Goal: Book appointment/travel/reservation: Book appointment/travel/reservation

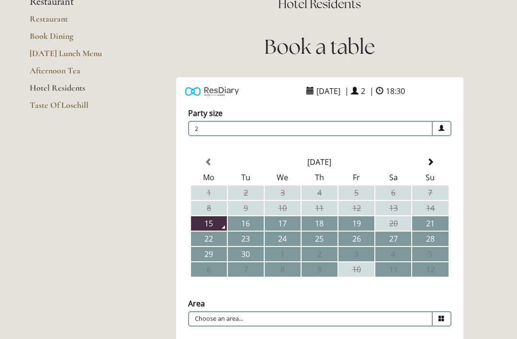
scroll to position [91, 0]
click at [248, 227] on td "16" at bounding box center [246, 223] width 36 height 14
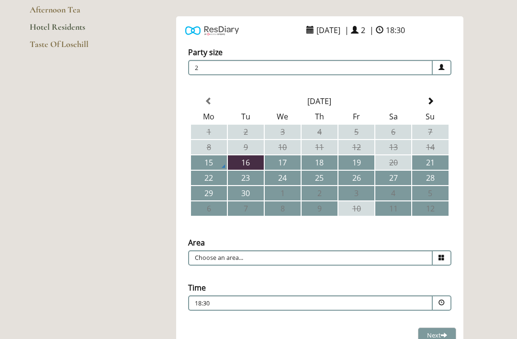
scroll to position [152, 0]
click at [442, 261] on icon at bounding box center [442, 257] width 6 height 6
click at [228, 276] on li "Restaurant" at bounding box center [316, 272] width 255 height 13
type input "Restaurant"
click at [443, 306] on span at bounding box center [442, 302] width 6 height 6
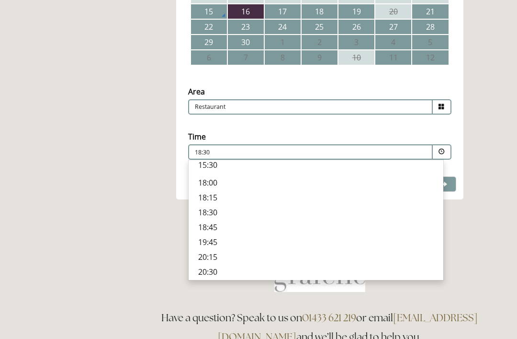
scroll to position [318, 0]
click at [212, 227] on p "18:45" at bounding box center [316, 227] width 236 height 11
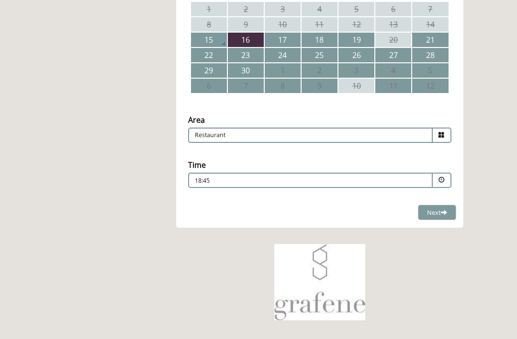
scroll to position [273, 0]
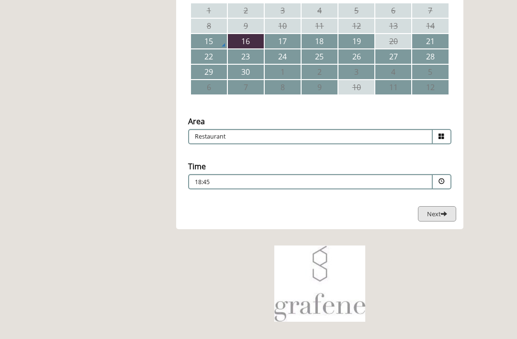
click at [444, 216] on span at bounding box center [444, 213] width 6 height 6
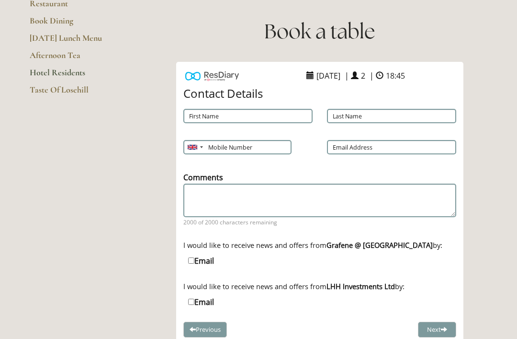
scroll to position [106, 0]
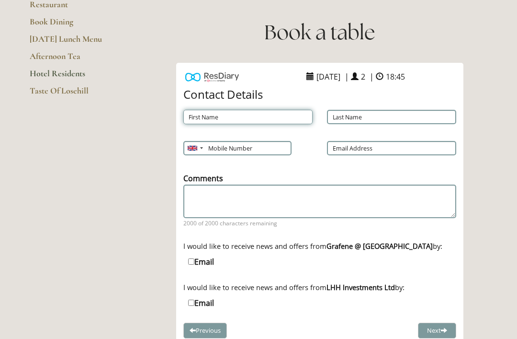
click at [203, 122] on input "First Name" at bounding box center [247, 117] width 129 height 14
type input "[PERSON_NAME]"
click at [339, 117] on input "Last Name" at bounding box center [391, 117] width 129 height 14
type input "Nethersell"
click at [225, 147] on input "Mobile Number" at bounding box center [236, 148] width 107 height 14
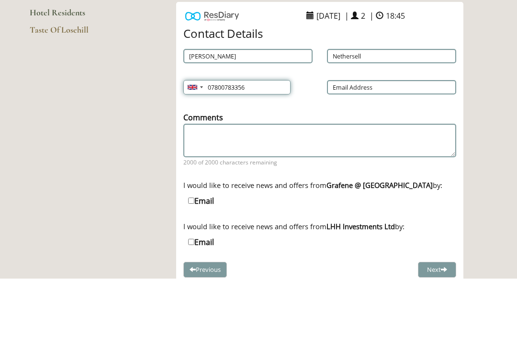
type input "07800783356"
click at [343, 141] on input "Email Address" at bounding box center [391, 148] width 129 height 14
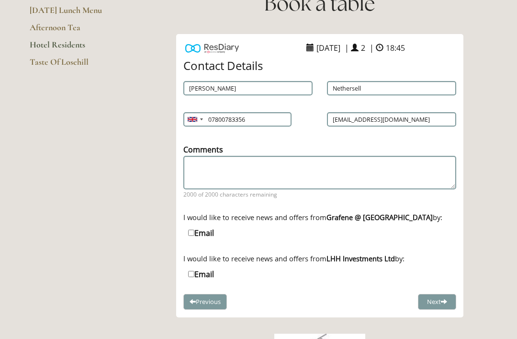
scroll to position [140, 0]
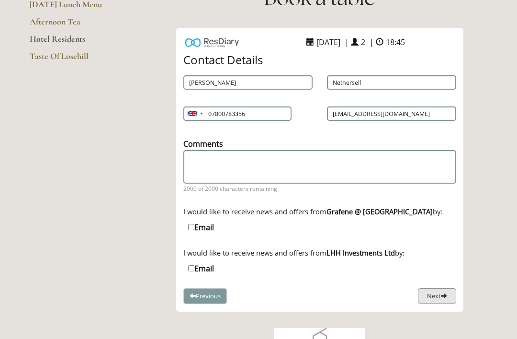
click at [441, 301] on button "Next" at bounding box center [437, 296] width 38 height 16
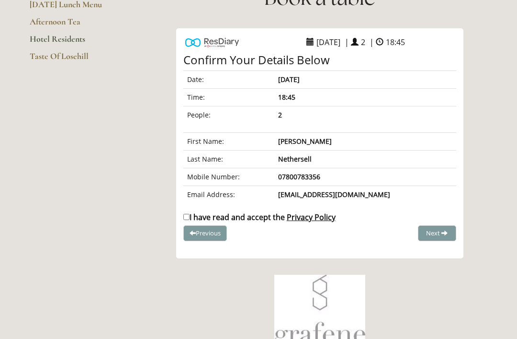
click at [350, 196] on b "[EMAIL_ADDRESS][DOMAIN_NAME]" at bounding box center [334, 194] width 112 height 9
click at [208, 240] on button "Previous" at bounding box center [205, 233] width 44 height 16
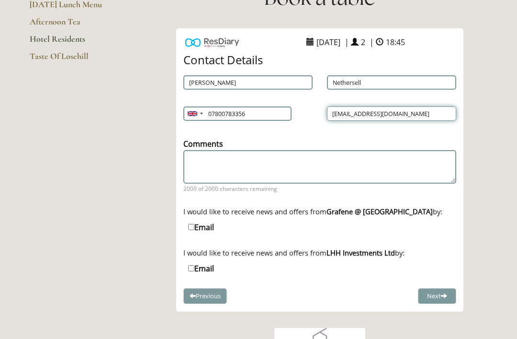
click at [399, 115] on input "[EMAIL_ADDRESS][DOMAIN_NAME]" at bounding box center [391, 113] width 129 height 14
type input "[EMAIL_ADDRESS][DOMAIN_NAME]"
click at [441, 301] on button "Next" at bounding box center [437, 296] width 38 height 16
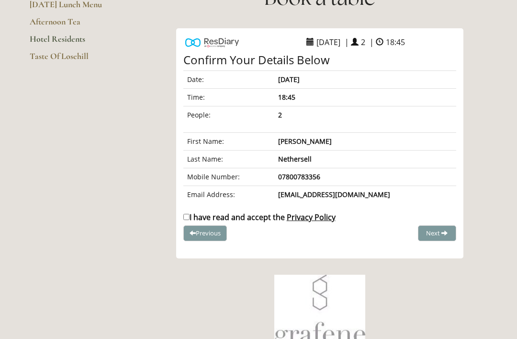
click at [189, 216] on input "I have read and accept the Privacy Policy" at bounding box center [186, 217] width 6 height 6
checkbox input "true"
click at [429, 239] on button "Complete Booking" at bounding box center [420, 233] width 73 height 16
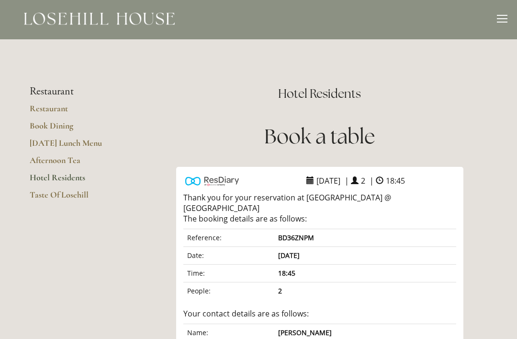
scroll to position [0, 0]
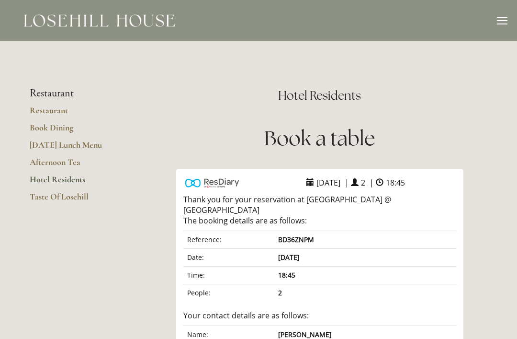
click at [59, 137] on link "Book Dining" at bounding box center [75, 130] width 91 height 17
